Goal: Communication & Community: Answer question/provide support

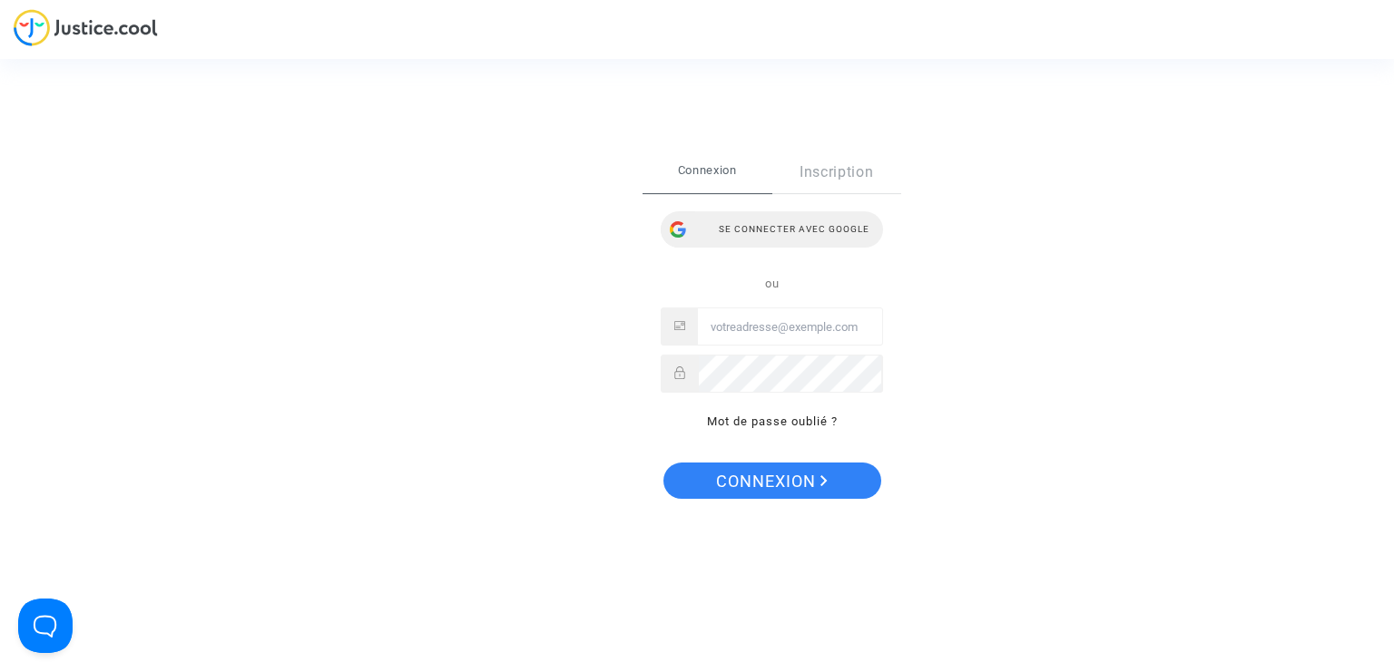
click at [761, 248] on div "Se connecter avec Google" at bounding box center [772, 229] width 222 height 36
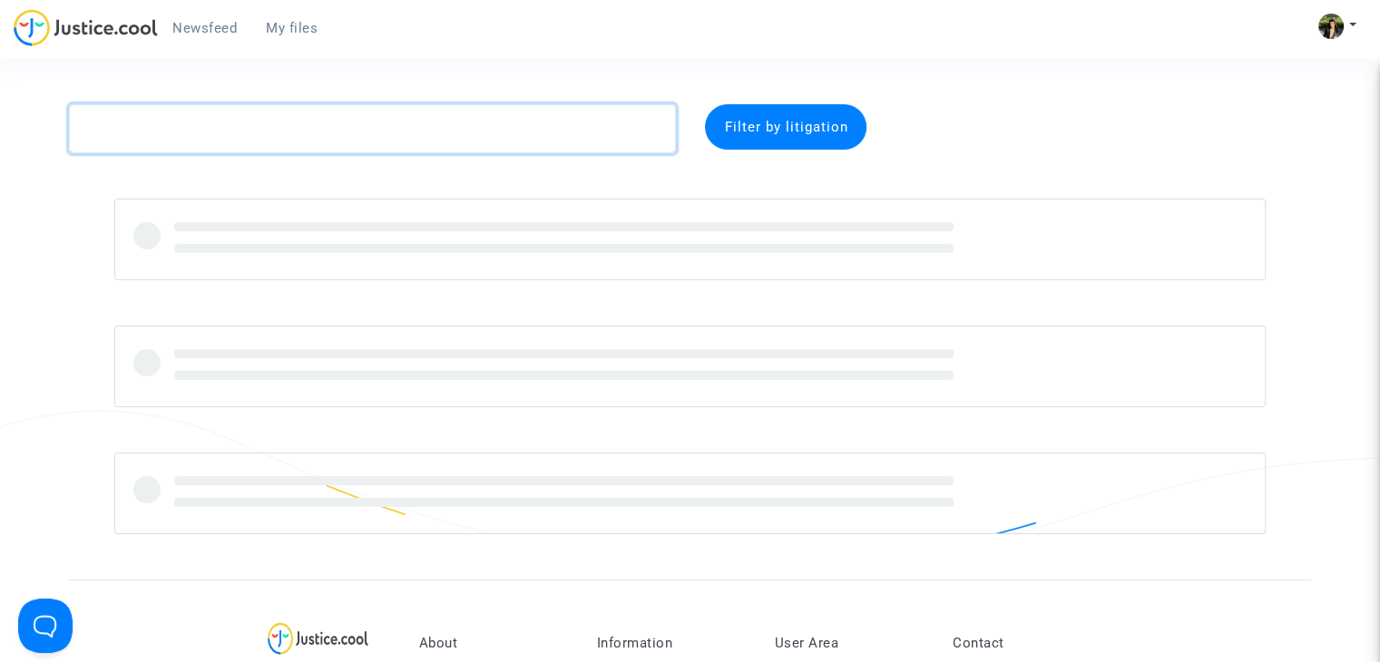
click at [327, 124] on textarea at bounding box center [372, 128] width 607 height 49
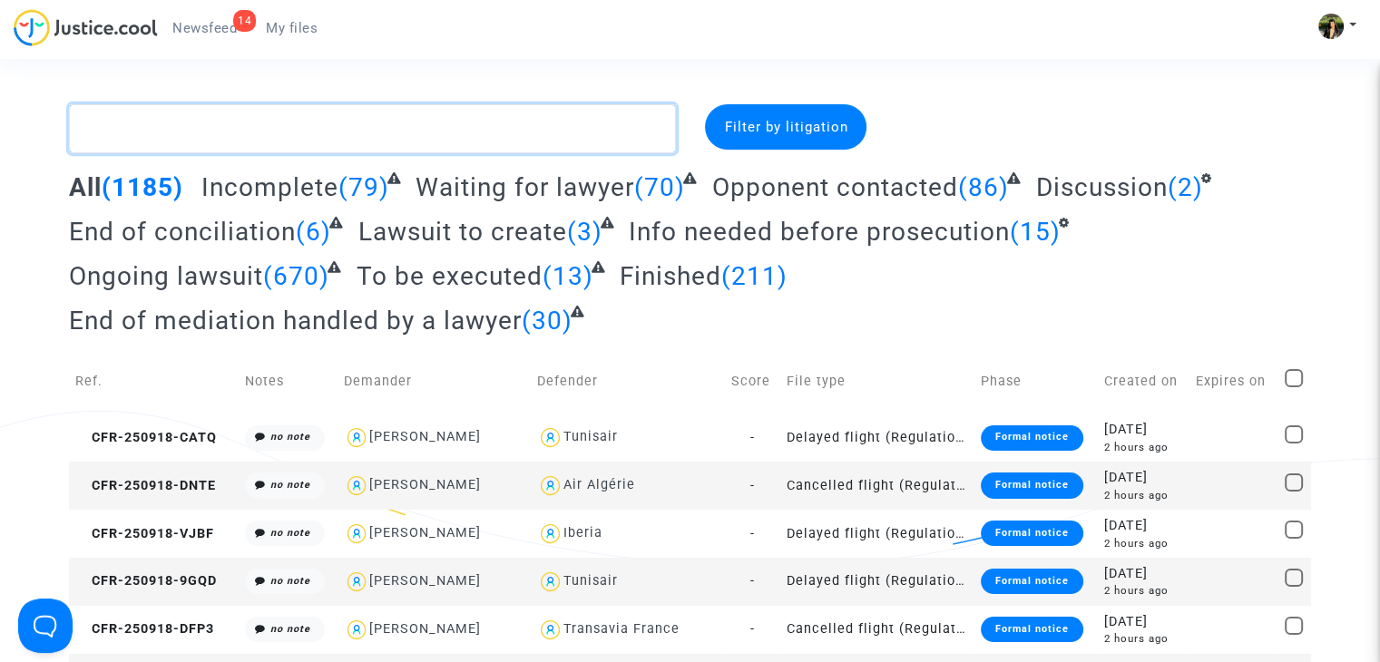
paste textarea "CFR-241108-VAAC"
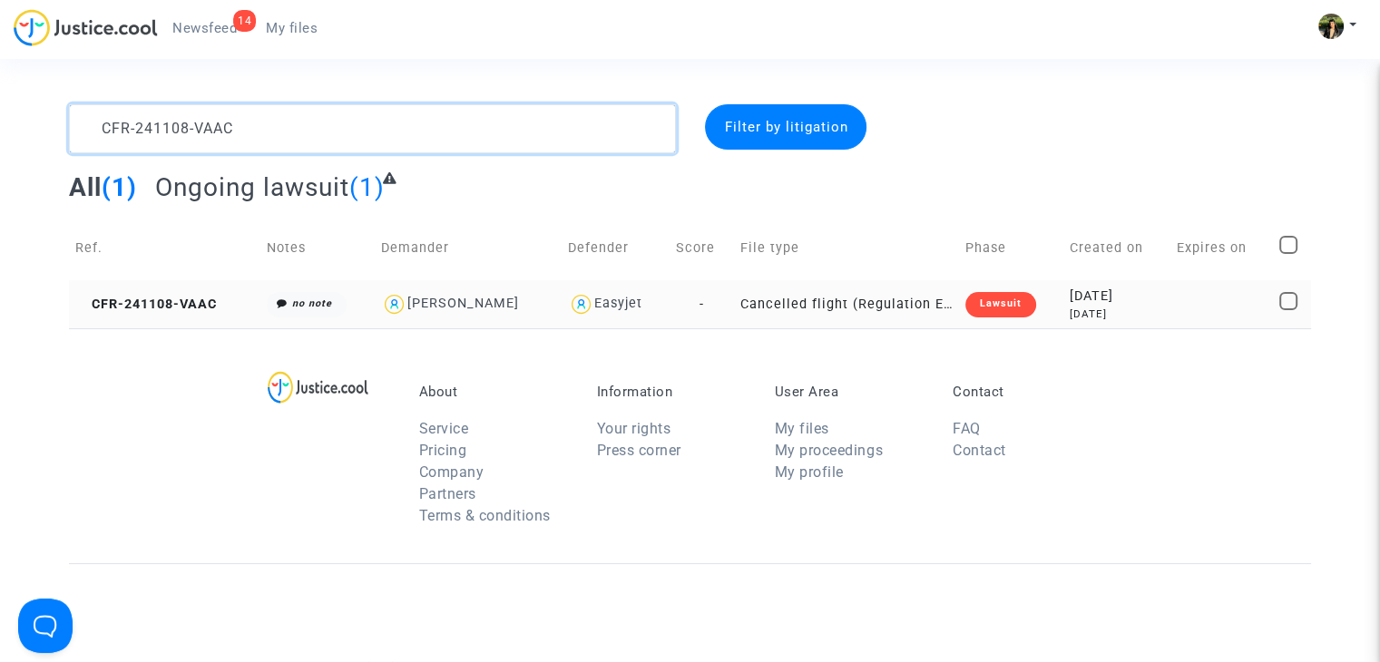
type textarea "CFR-241108-VAAC"
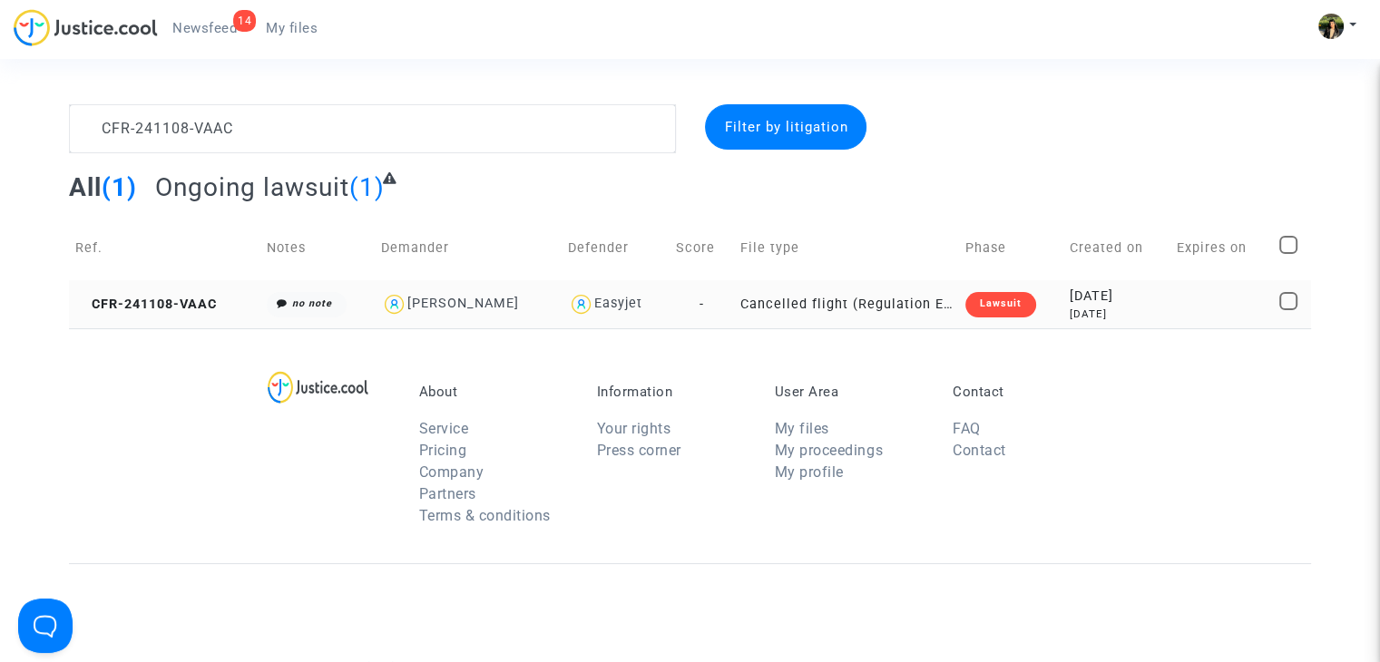
click at [876, 300] on td "Cancelled flight (Regulation EC 261/2004)" at bounding box center [846, 304] width 225 height 48
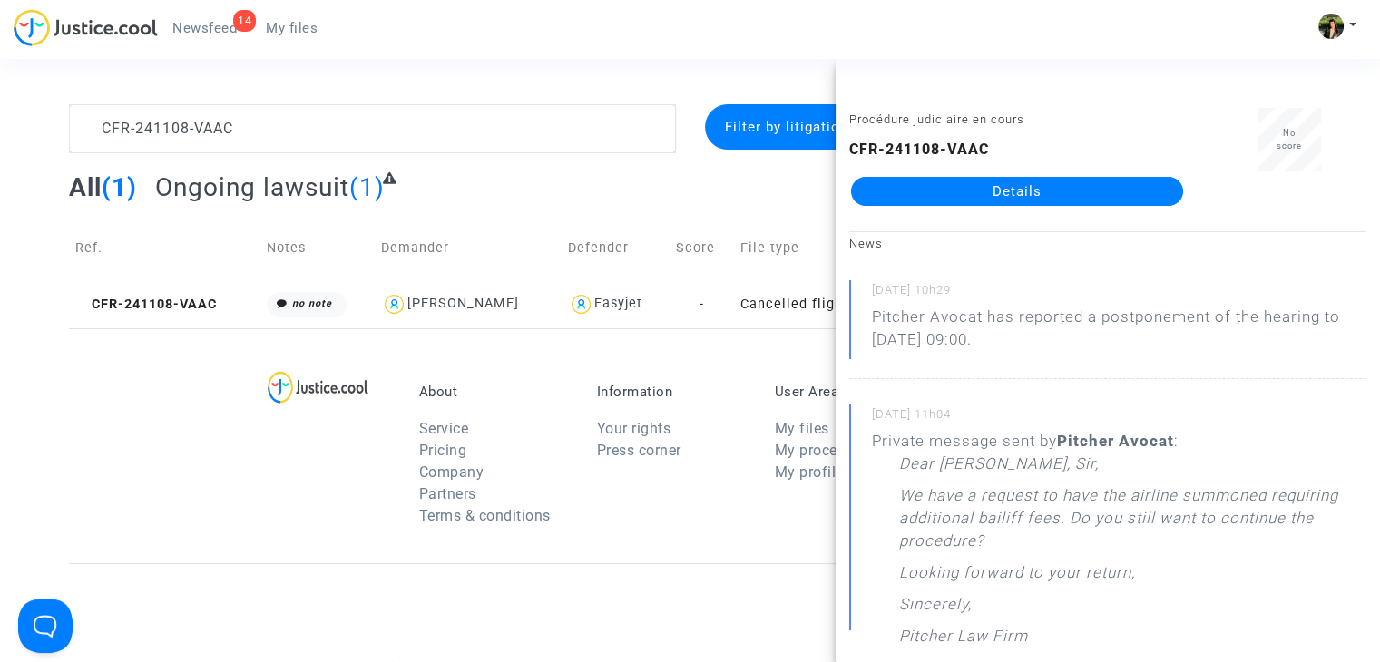
click at [1033, 189] on link "Details" at bounding box center [1017, 191] width 332 height 29
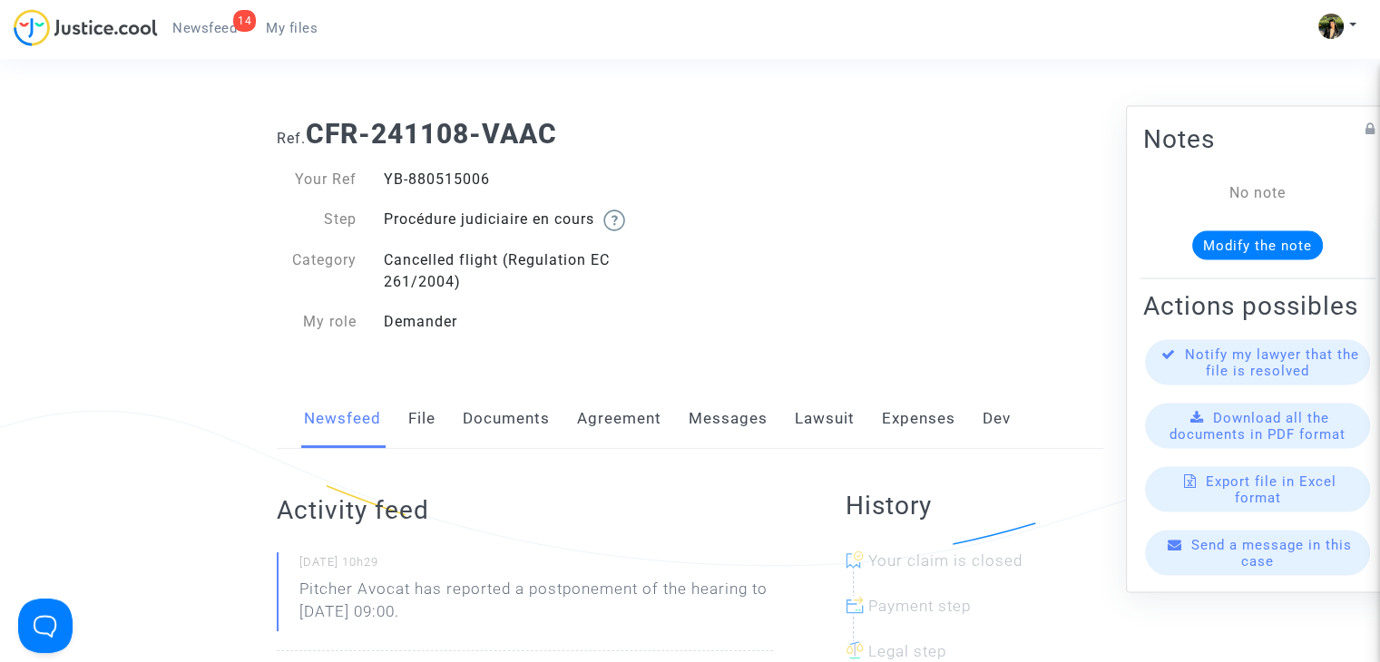
click at [710, 411] on link "Messages" at bounding box center [728, 419] width 79 height 60
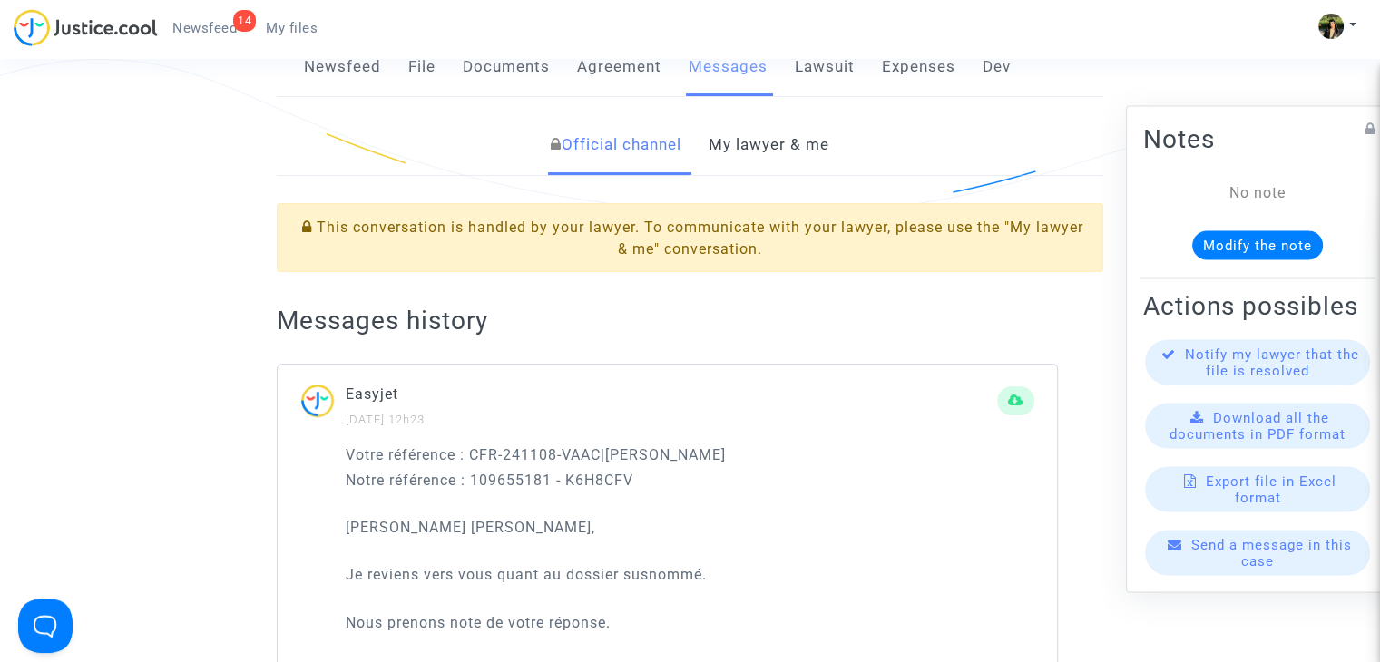
scroll to position [363, 0]
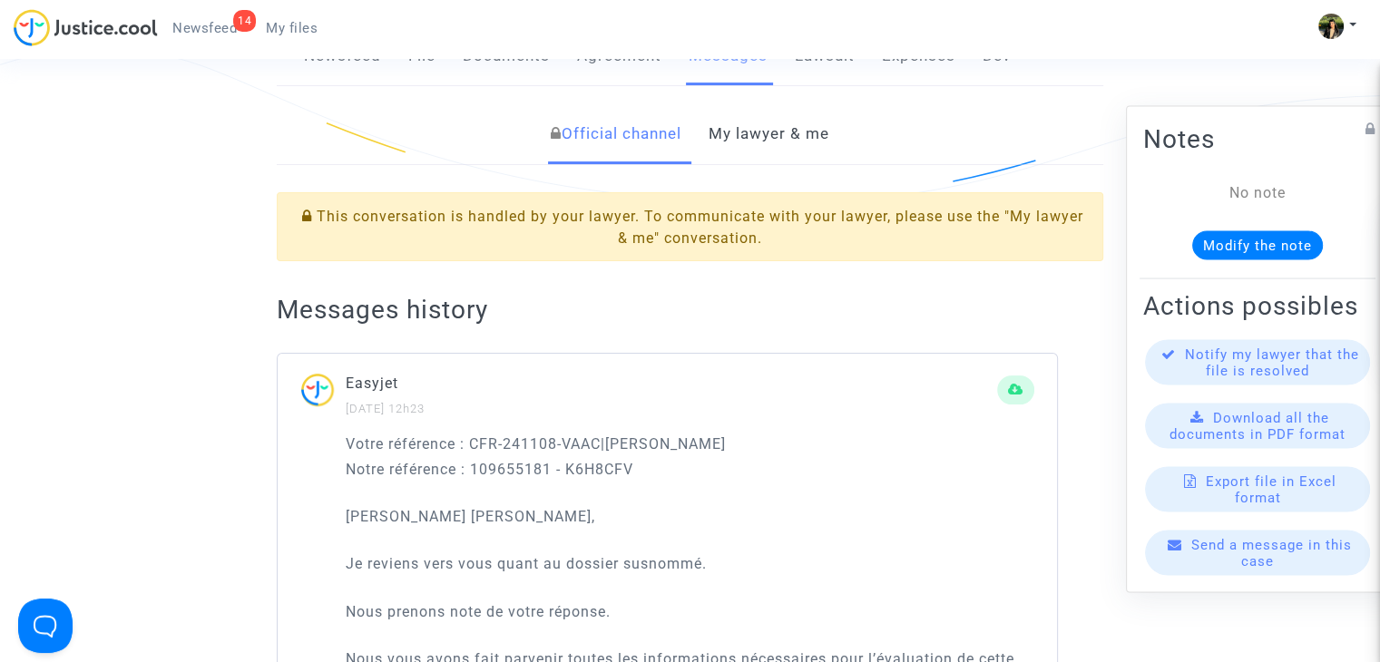
click at [782, 130] on link "My lawyer & me" at bounding box center [769, 134] width 121 height 60
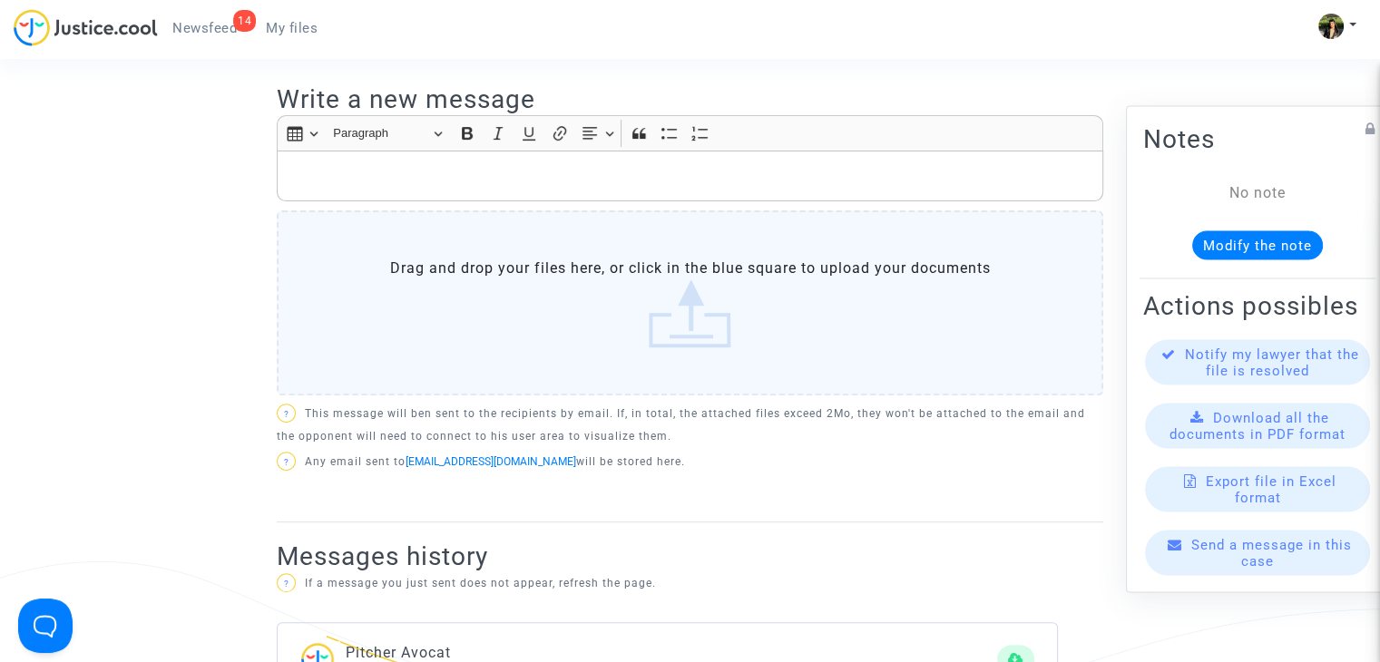
scroll to position [363, 0]
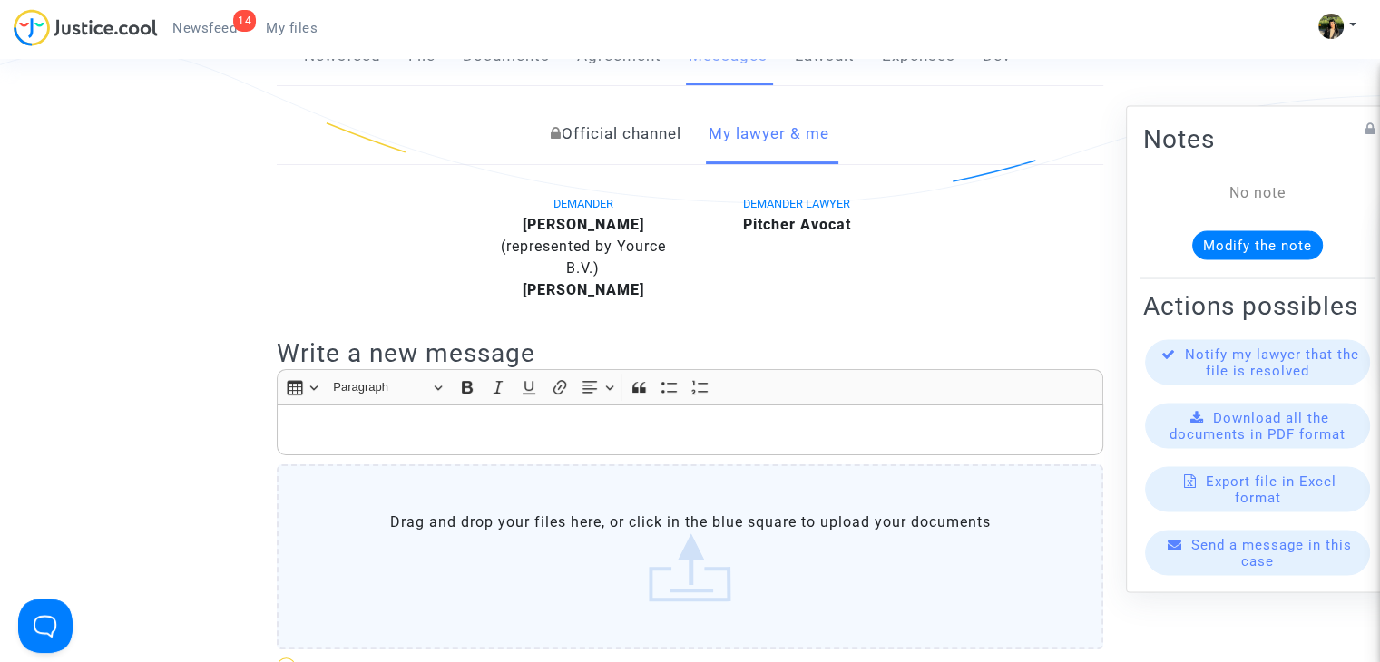
click at [583, 446] on div "Rich Text Editor, main" at bounding box center [690, 430] width 827 height 51
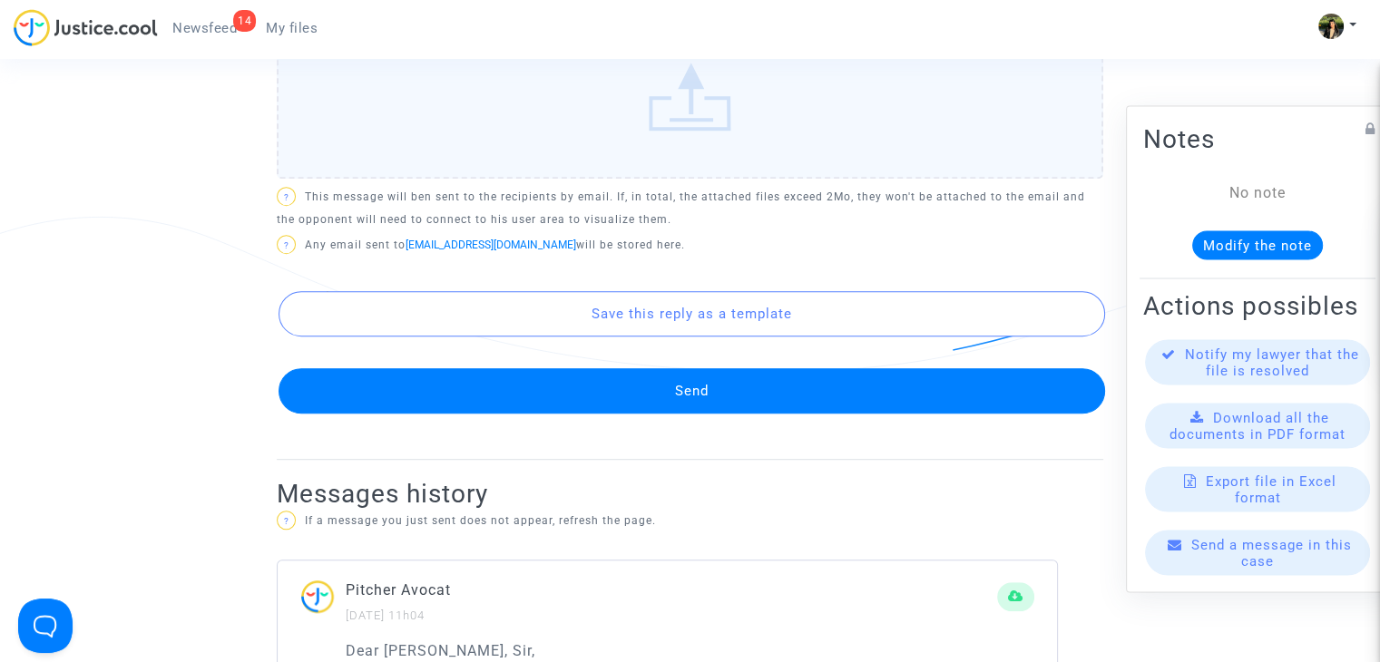
scroll to position [998, 0]
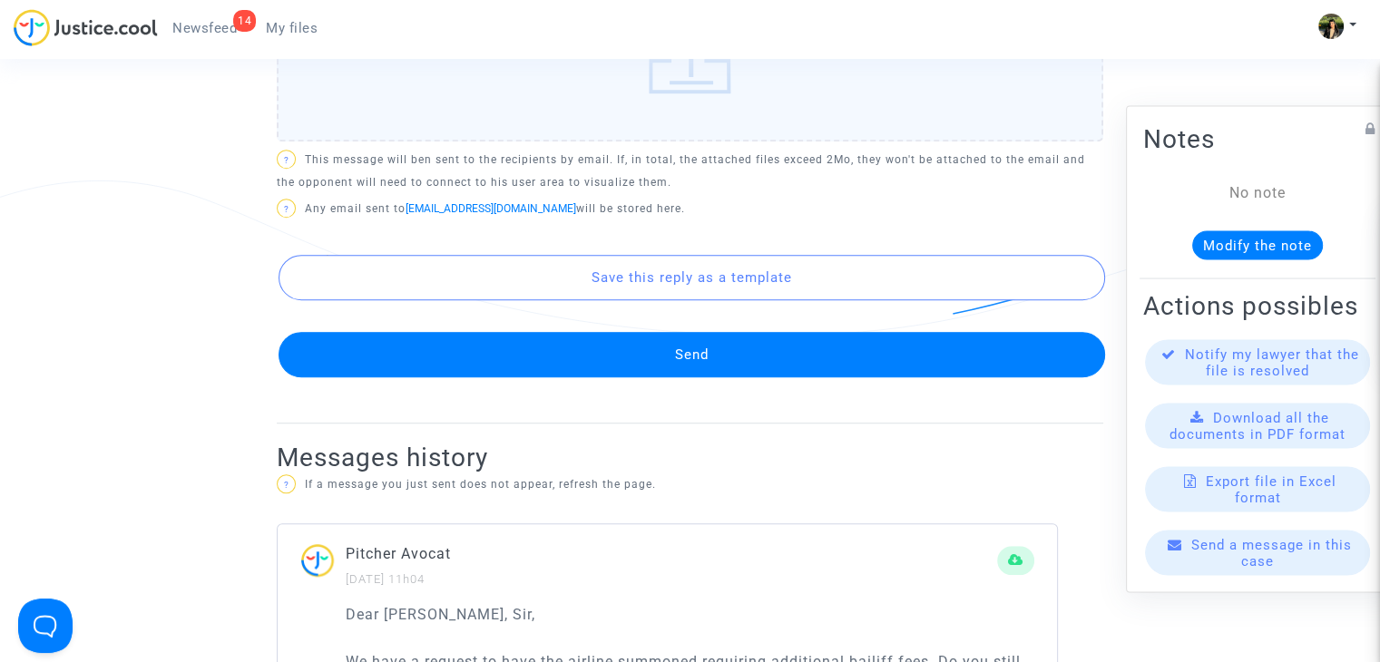
click at [644, 357] on button "Send" at bounding box center [692, 354] width 827 height 45
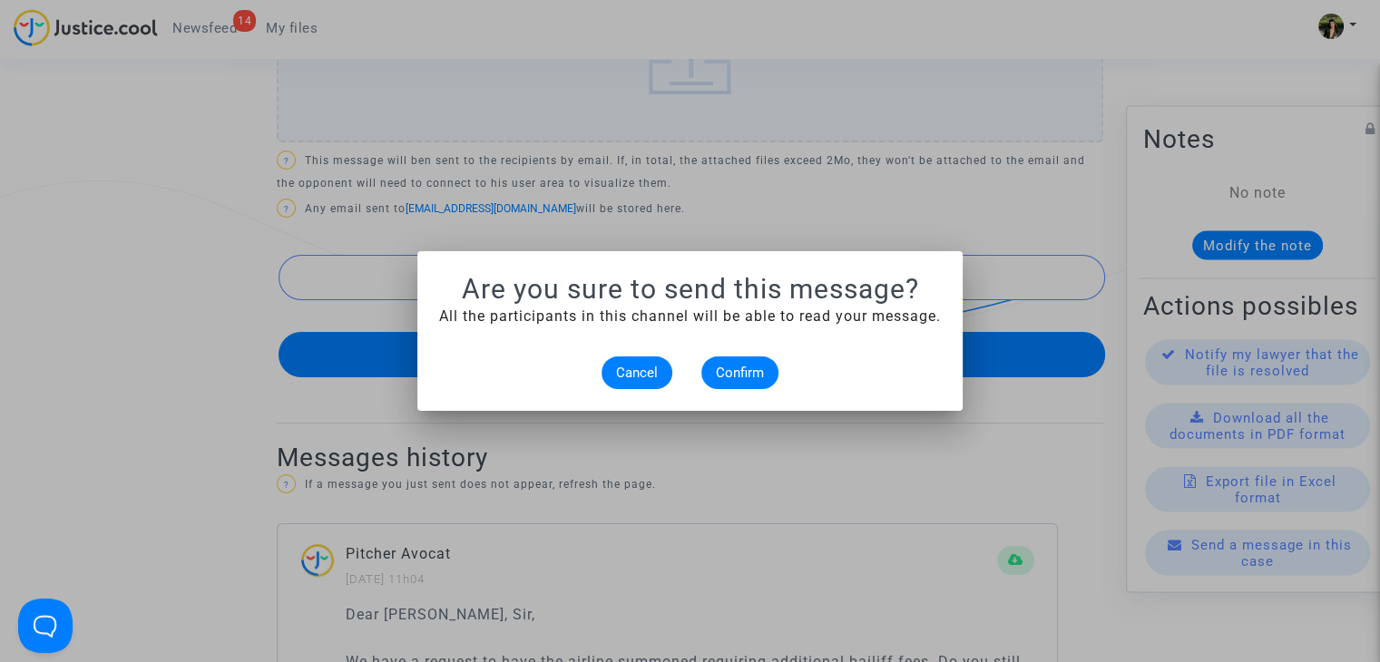
scroll to position [0, 0]
click at [748, 374] on span "Confirm" at bounding box center [740, 373] width 48 height 16
